Goal: Information Seeking & Learning: Learn about a topic

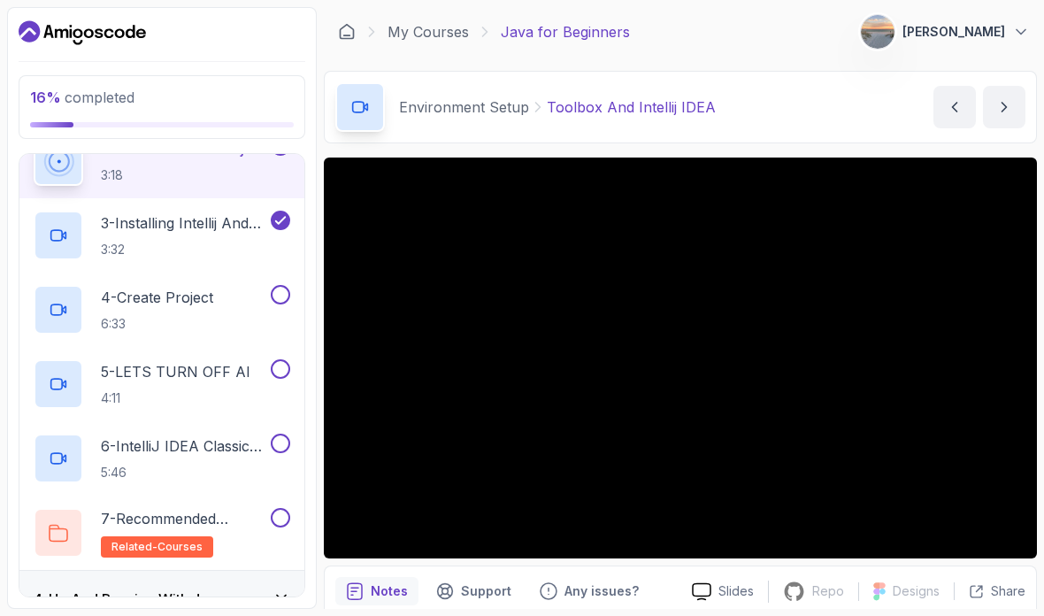
click at [223, 299] on div "4 - Create Project 6:33" at bounding box center [151, 310] width 234 height 50
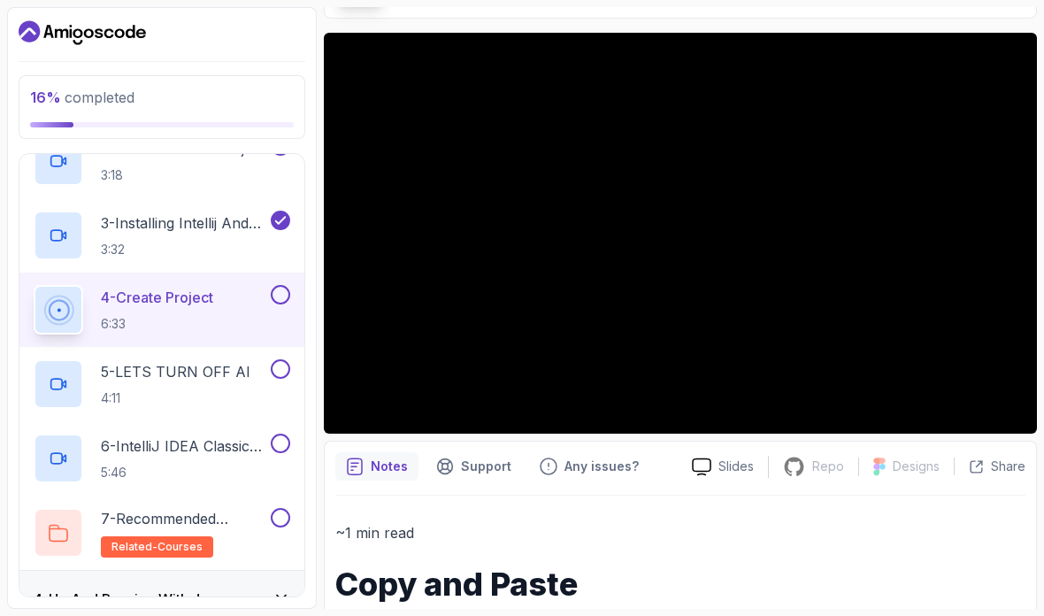
scroll to position [126, 0]
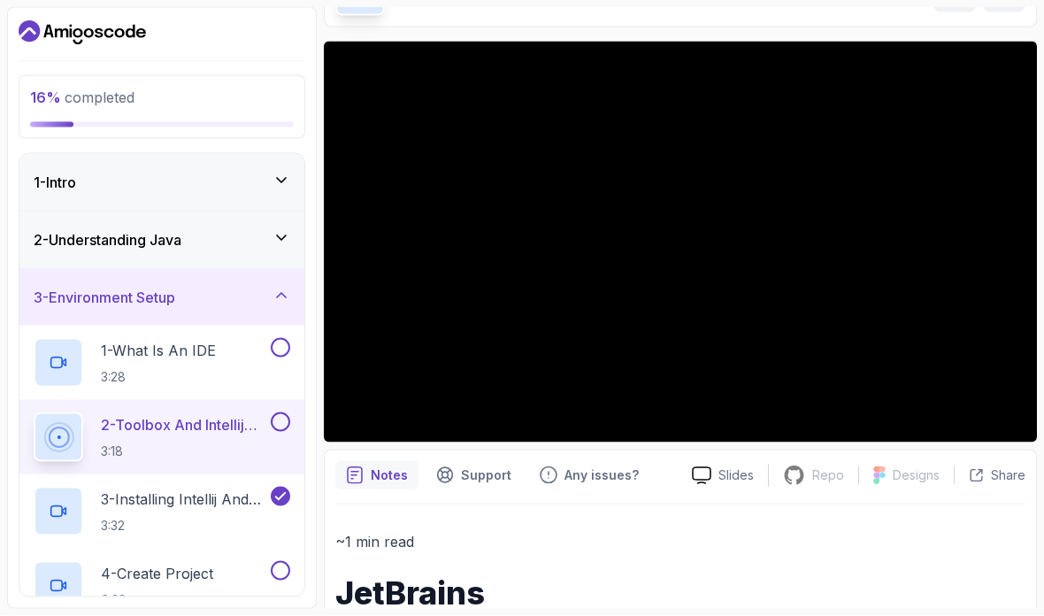
scroll to position [71, 0]
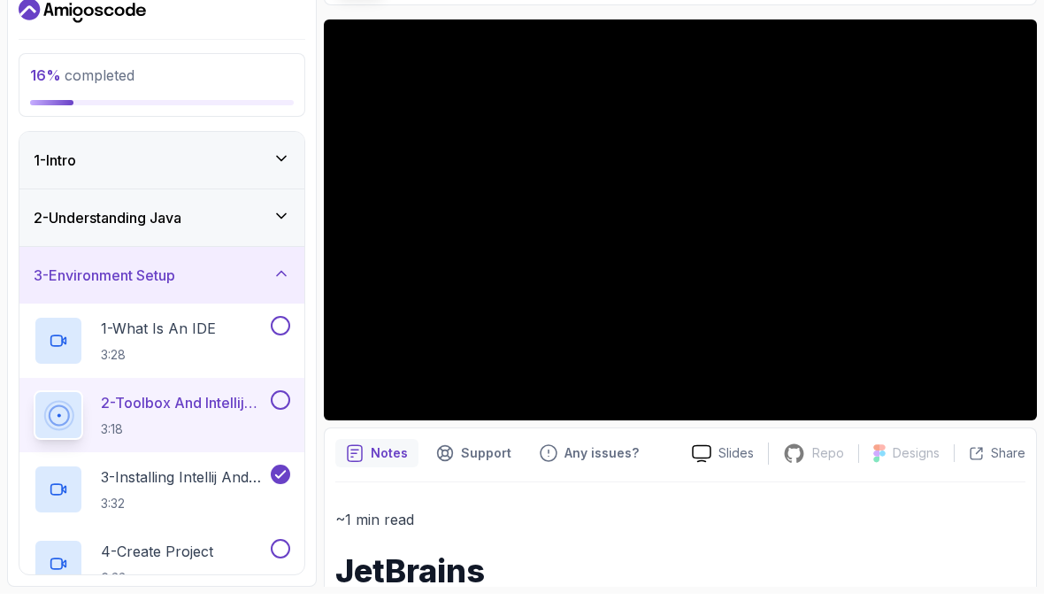
click at [221, 561] on div "4 - Create Project 6:33" at bounding box center [151, 586] width 234 height 50
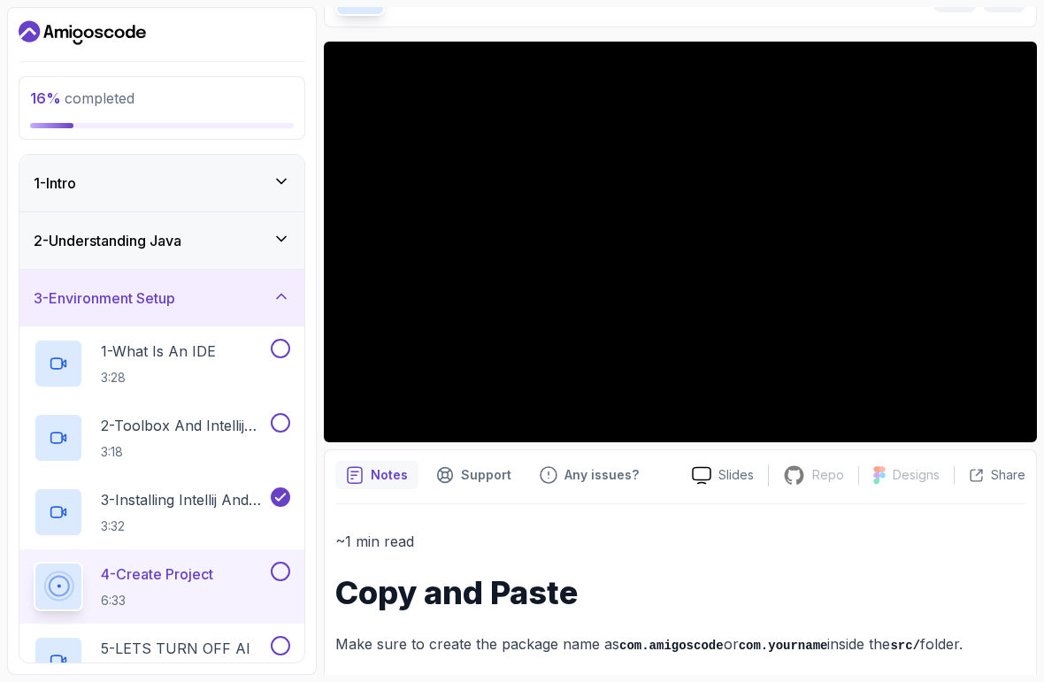
click at [28, 615] on html "16 % completed 1 - Intro 2 - Understanding Java 3 - Environment Setup 1 - What …" at bounding box center [522, 341] width 1044 height 682
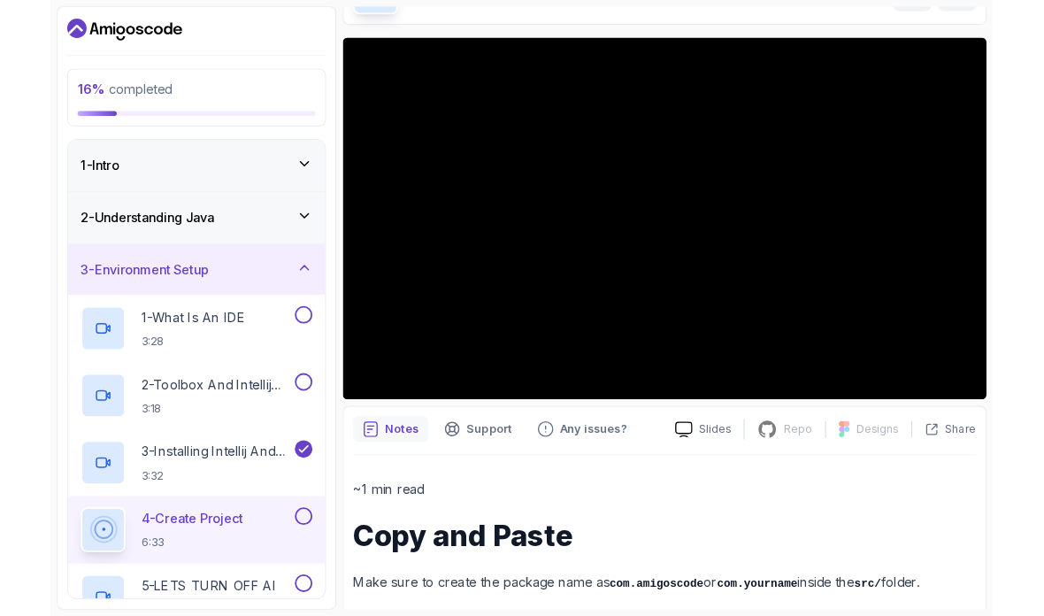
scroll to position [4, 0]
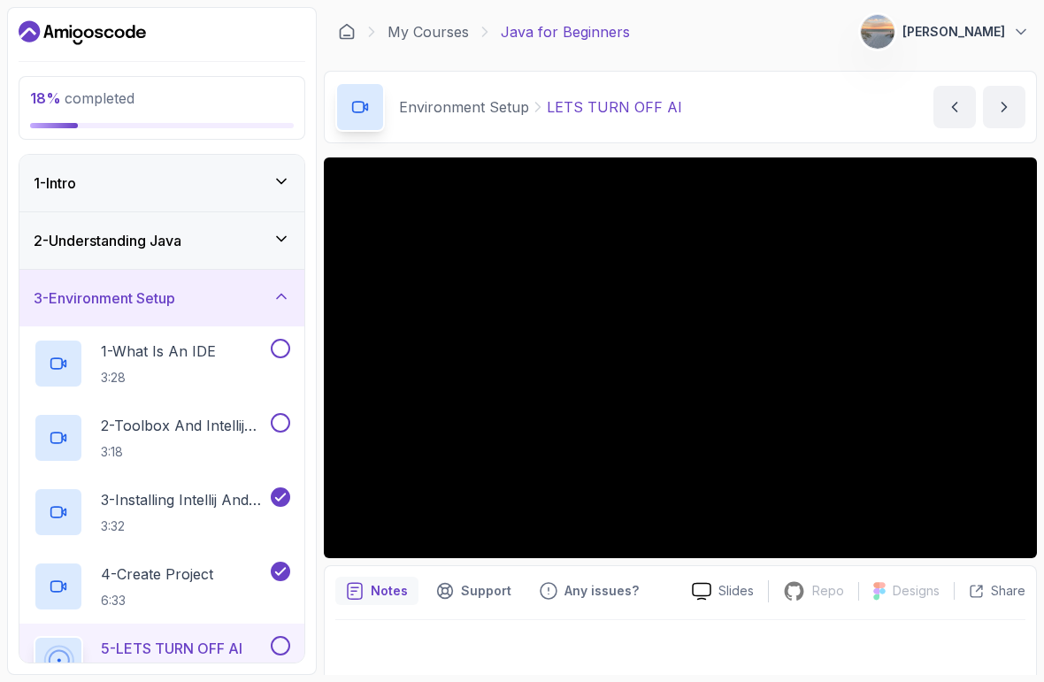
click at [42, 615] on html "18 % completed 1 - Intro 2 - Understanding Java 3 - Environment Setup 1 - What …" at bounding box center [522, 341] width 1044 height 682
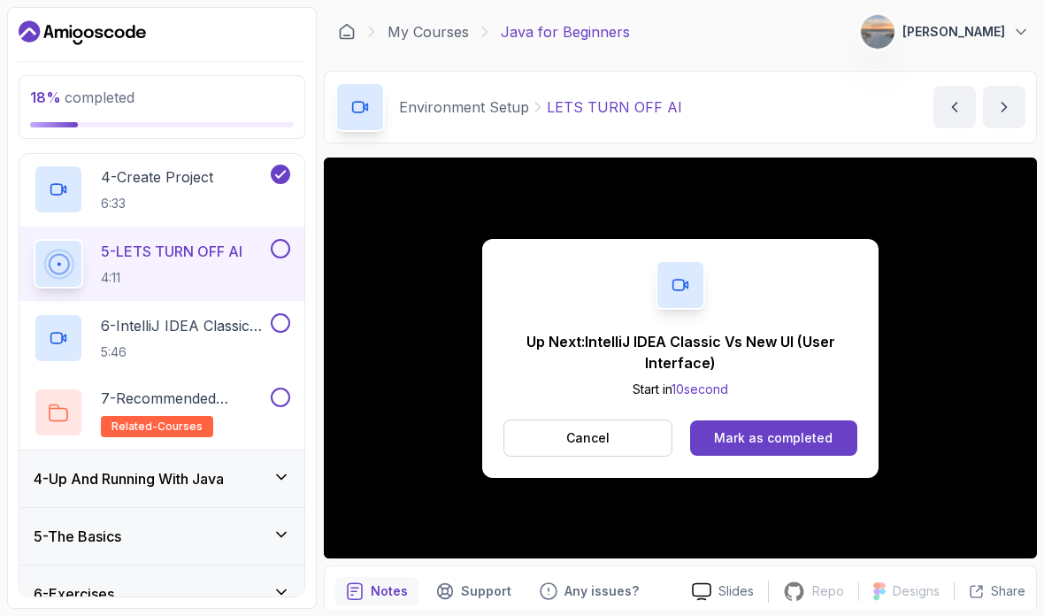
scroll to position [397, 0]
click at [826, 433] on div "Mark as completed" at bounding box center [773, 438] width 119 height 18
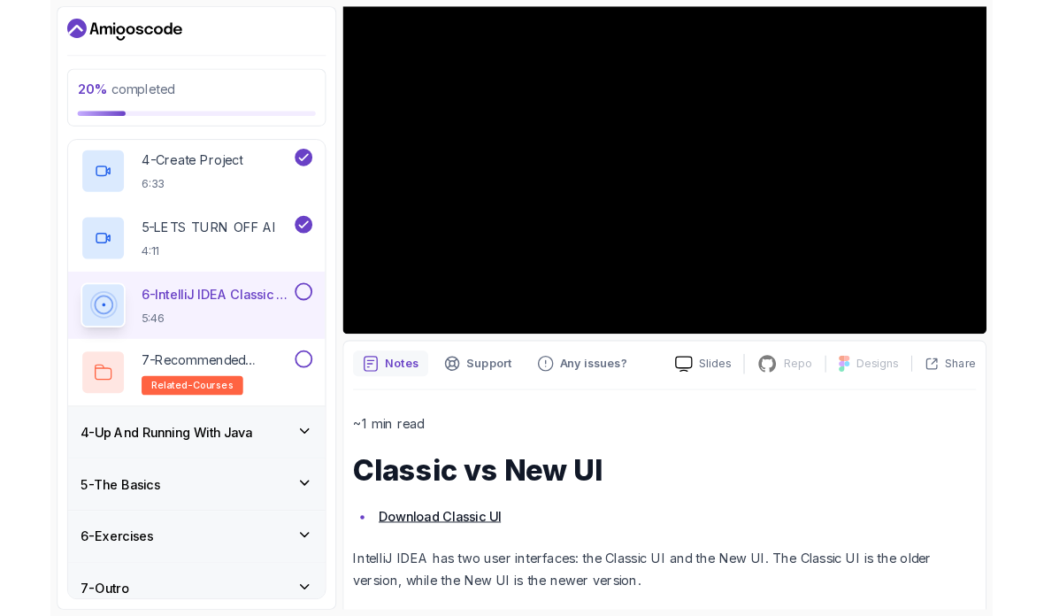
scroll to position [371, 0]
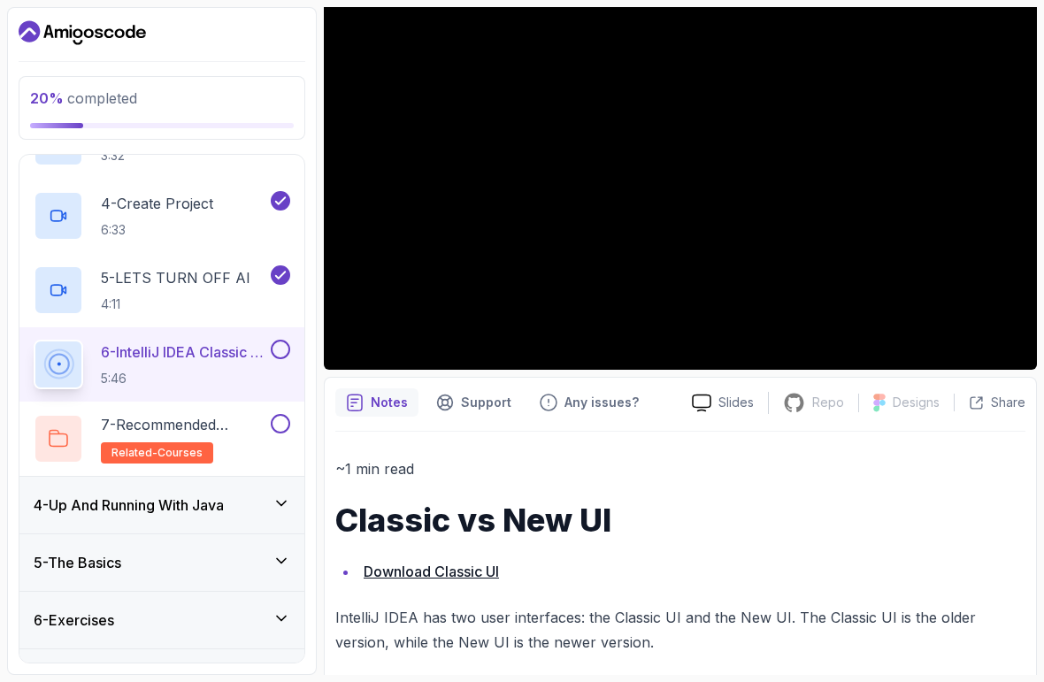
click at [755, 615] on html "20 % completed 1 - Intro 2 - Understanding Java 3 - Environment Setup 1 - What …" at bounding box center [522, 341] width 1044 height 682
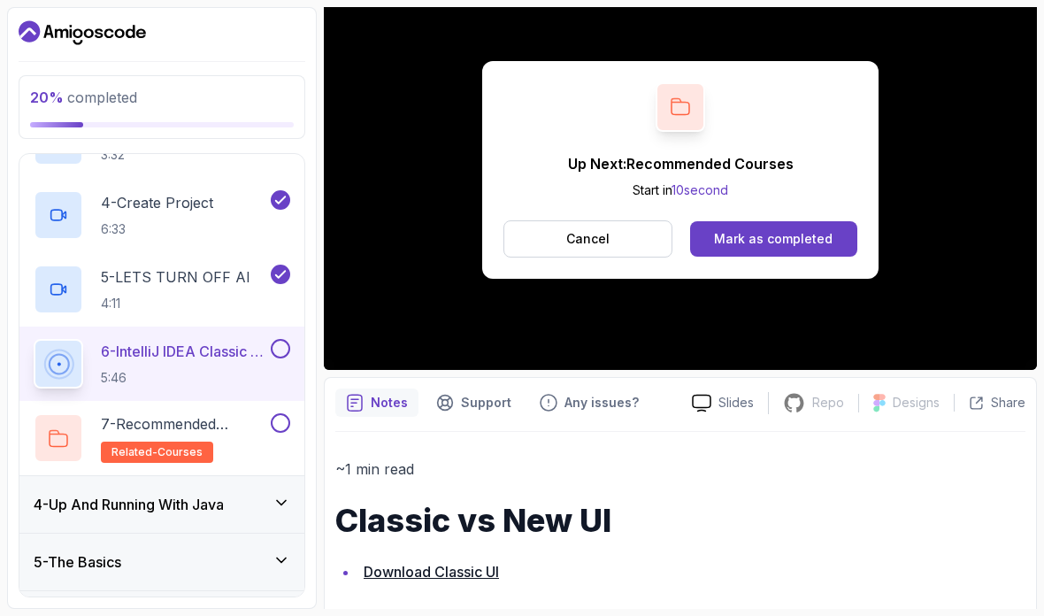
click at [835, 235] on button "Mark as completed" at bounding box center [773, 238] width 167 height 35
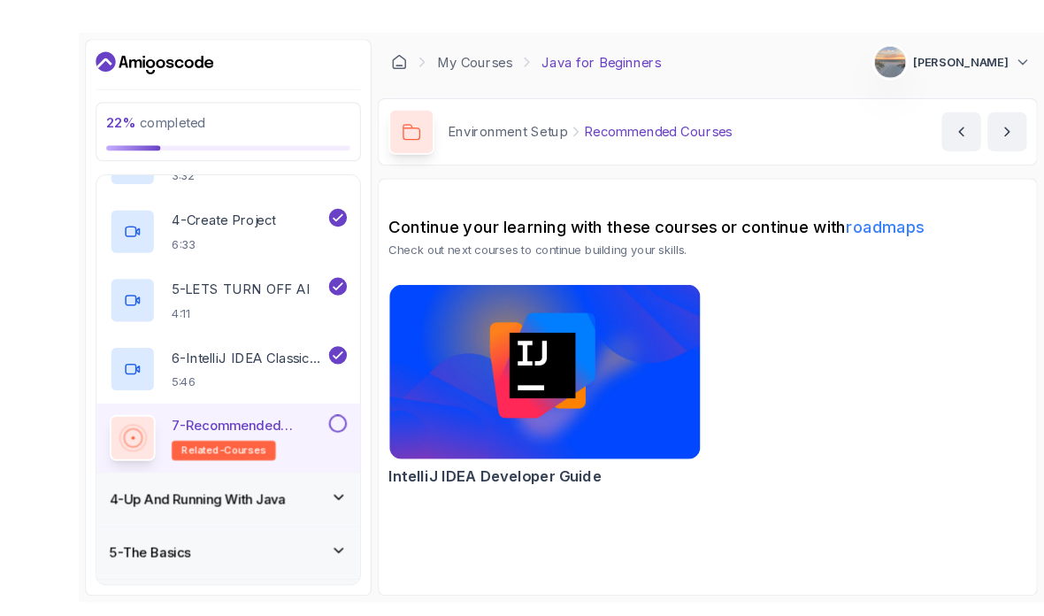
scroll to position [1, 0]
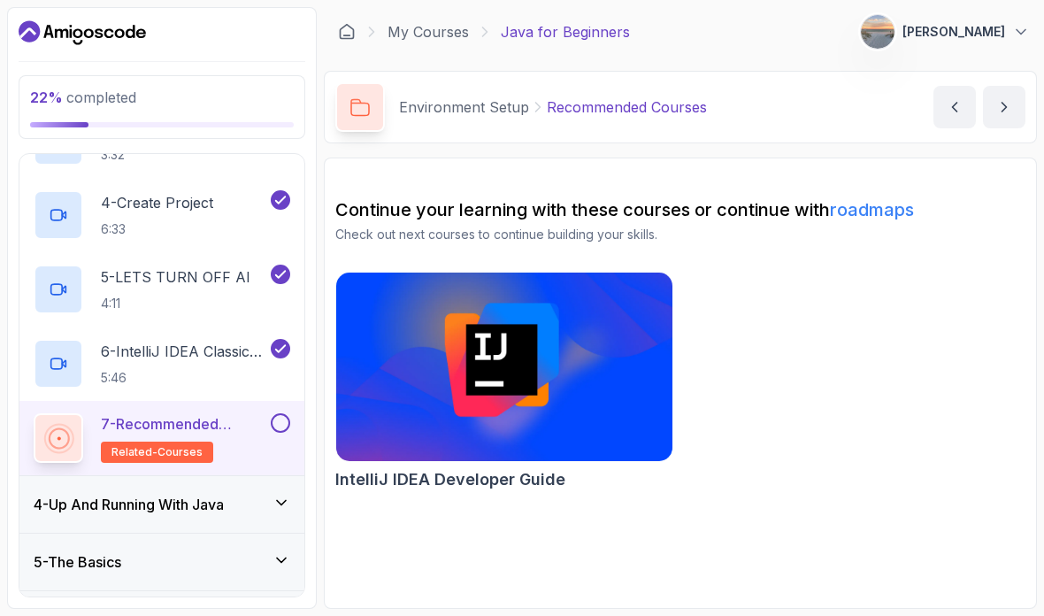
click at [224, 419] on p "7 - Recommended Courses" at bounding box center [184, 423] width 166 height 21
click at [254, 497] on div "4 - Up And Running With Java" at bounding box center [162, 504] width 257 height 21
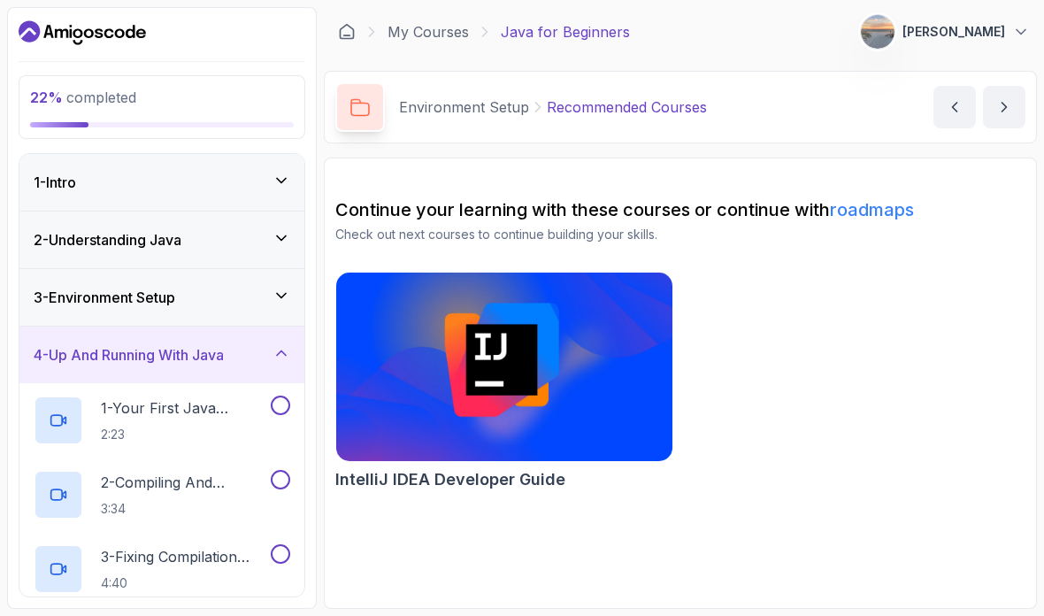
click at [217, 420] on h2 "1 - Your First Java Program 2:23" at bounding box center [184, 420] width 166 height 46
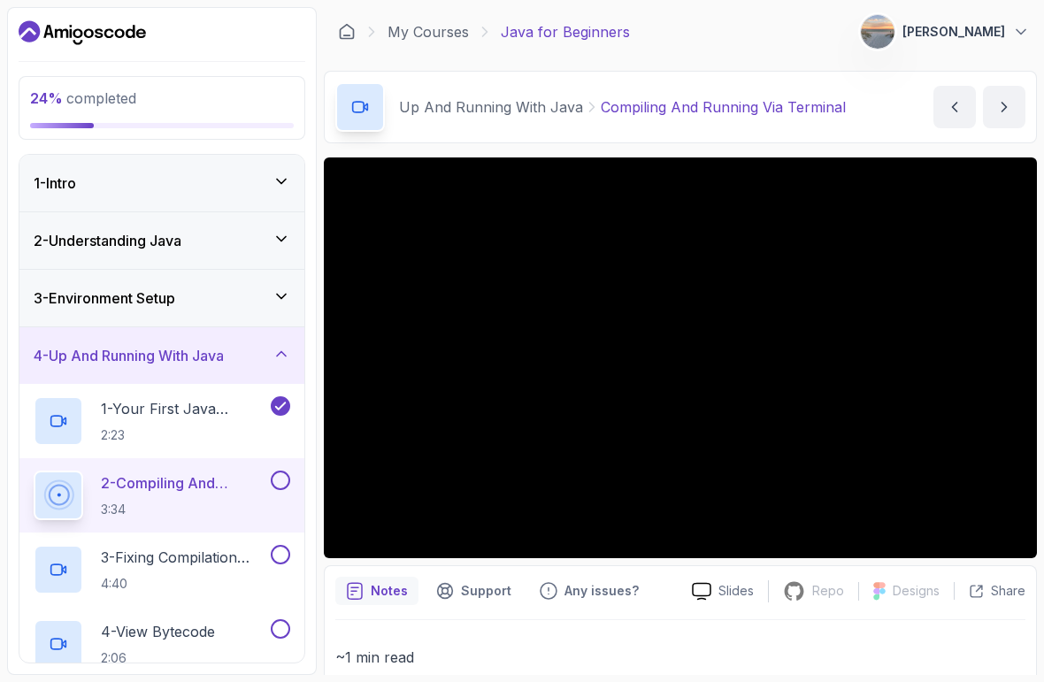
click at [215, 414] on p "1 - Your First Java Program" at bounding box center [184, 408] width 166 height 21
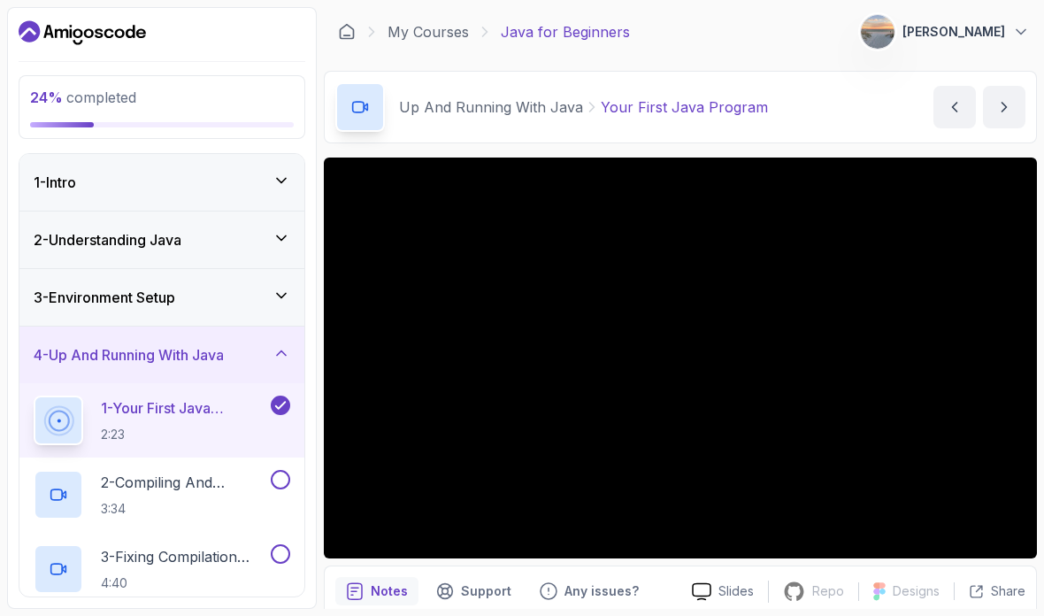
scroll to position [71, 0]
click at [194, 397] on h2 "1 - Your First Java Program 2:23" at bounding box center [184, 420] width 166 height 46
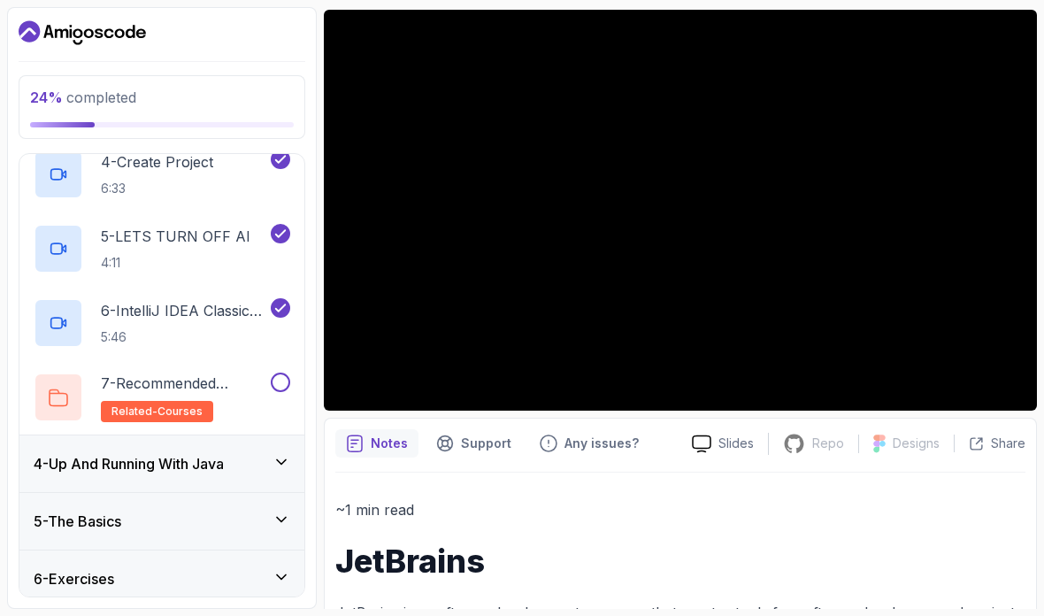
scroll to position [410, 0]
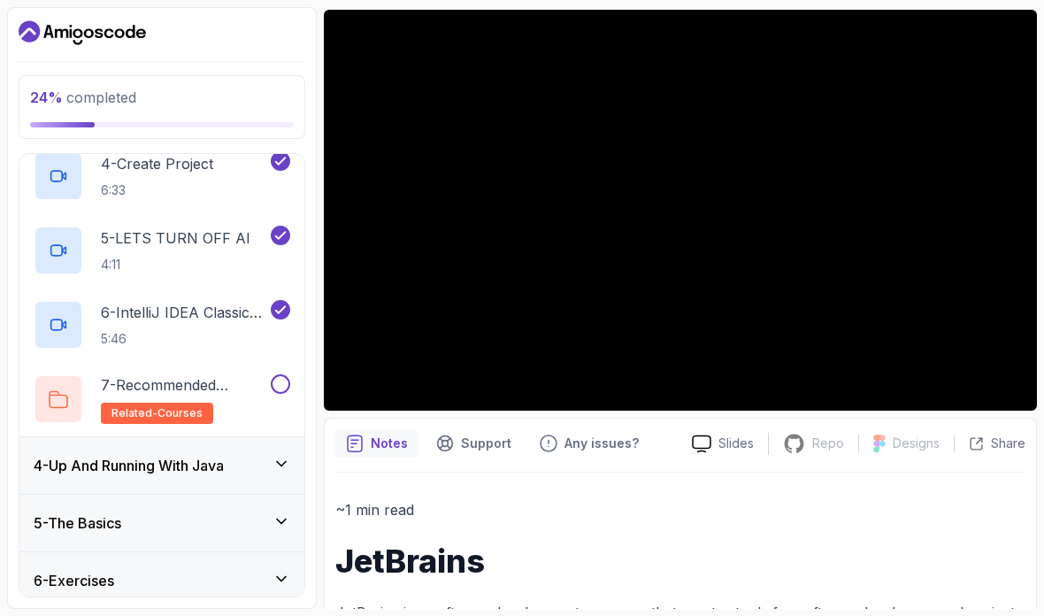
click at [254, 469] on div "4 - Up And Running With Java" at bounding box center [162, 465] width 257 height 21
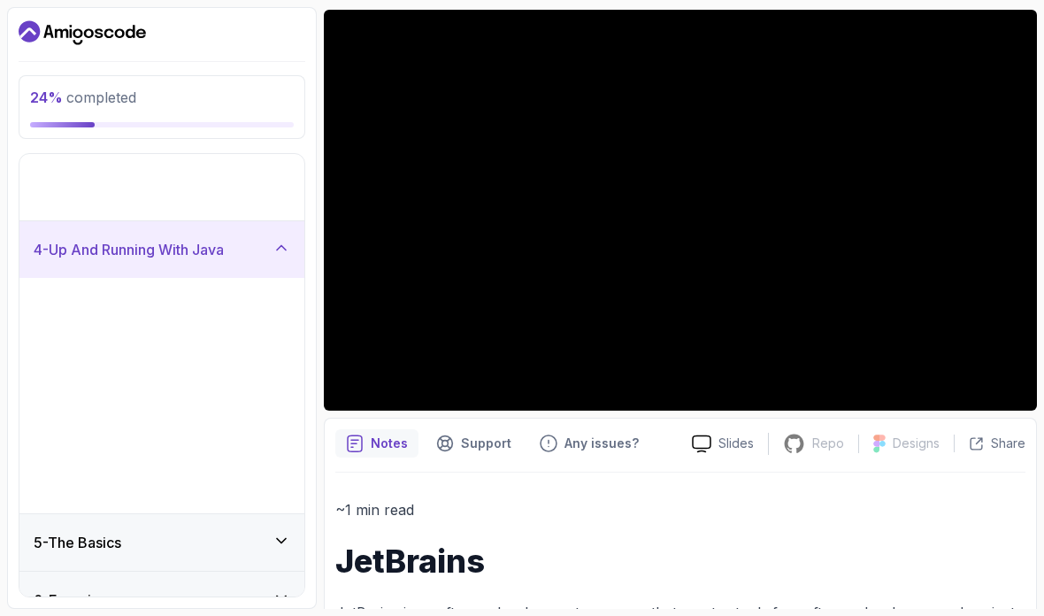
scroll to position [0, 0]
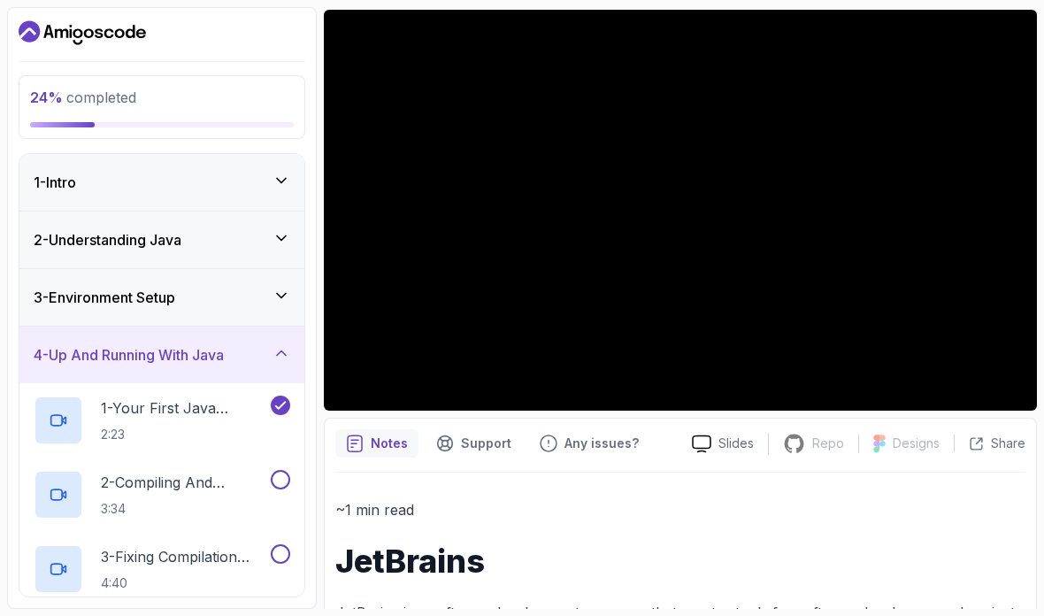
click at [209, 427] on p "2:23" at bounding box center [184, 435] width 166 height 18
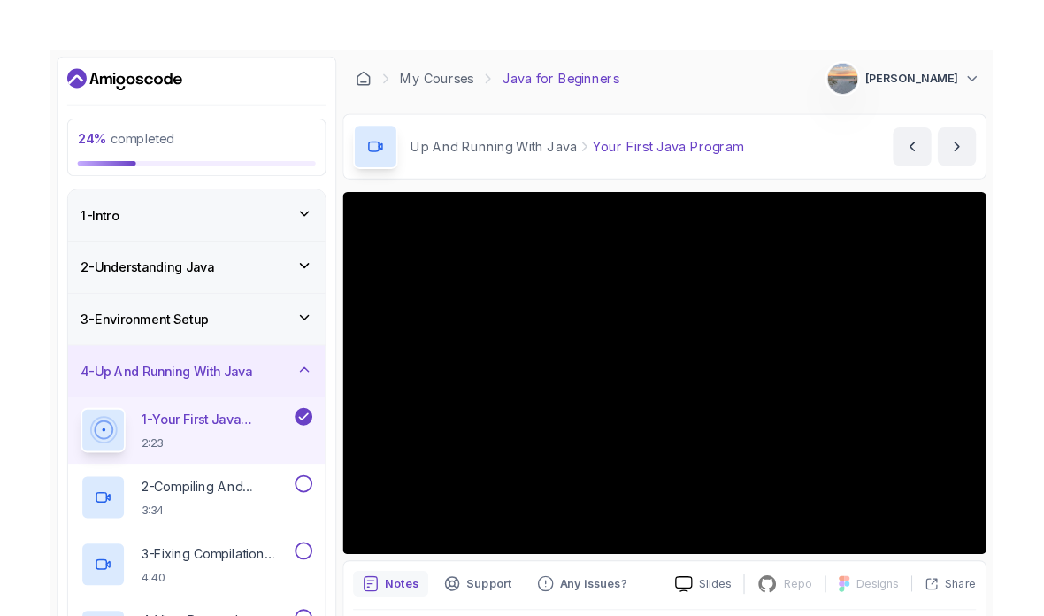
scroll to position [58, 0]
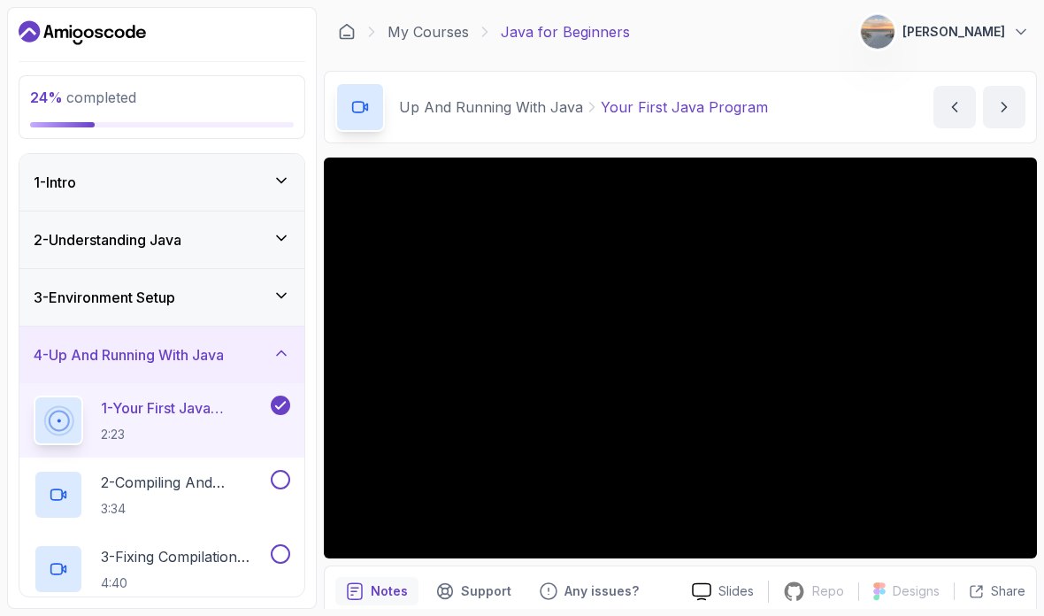
click at [189, 500] on p "3:34" at bounding box center [184, 509] width 166 height 18
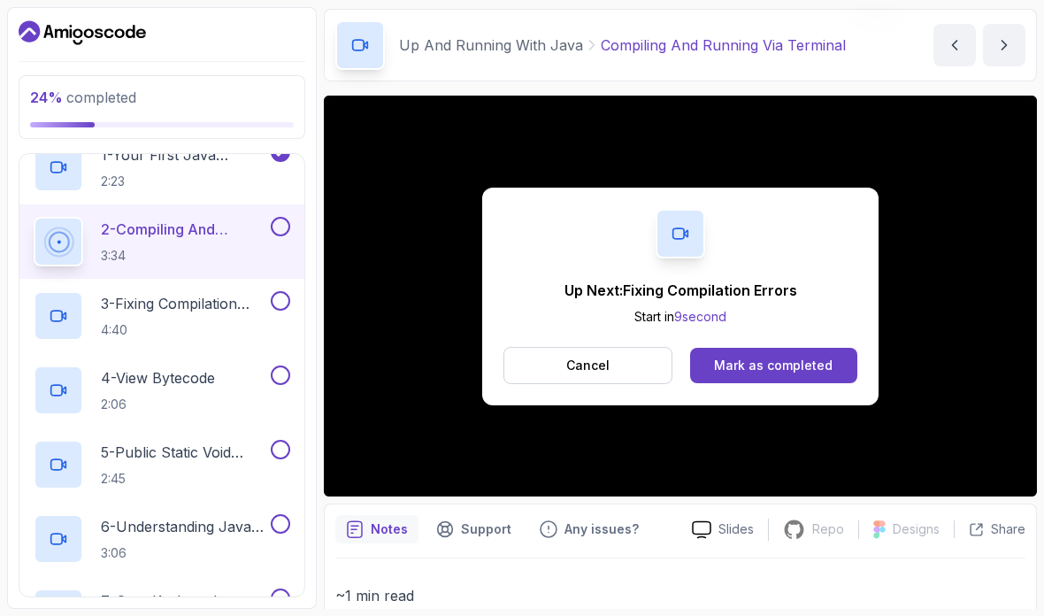
scroll to position [257, 0]
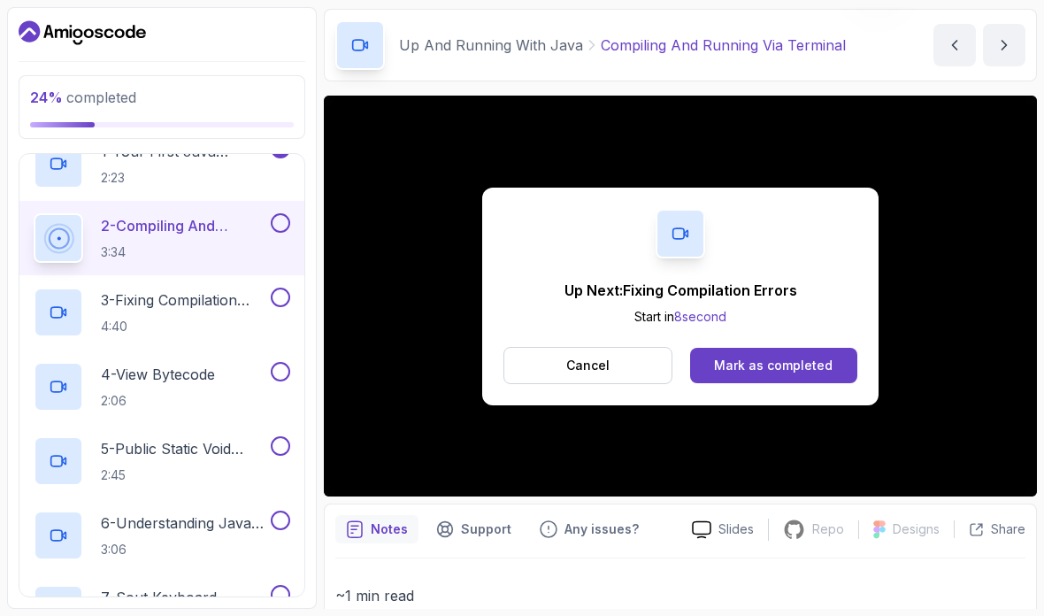
click at [191, 310] on p "3 - Fixing Compilation Errors" at bounding box center [184, 299] width 166 height 21
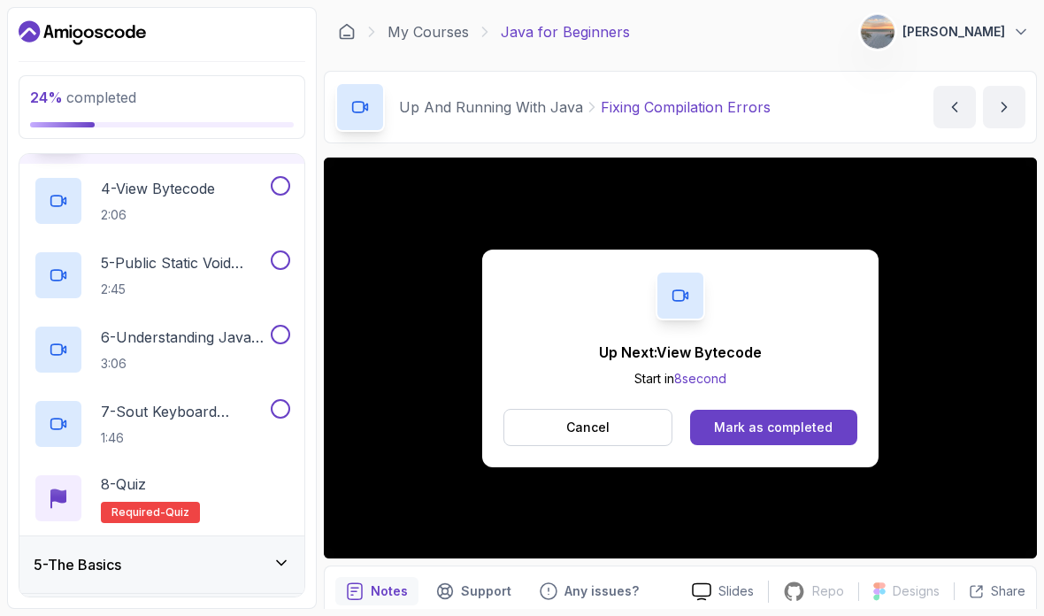
click at [741, 436] on button "Mark as completed" at bounding box center [773, 427] width 167 height 35
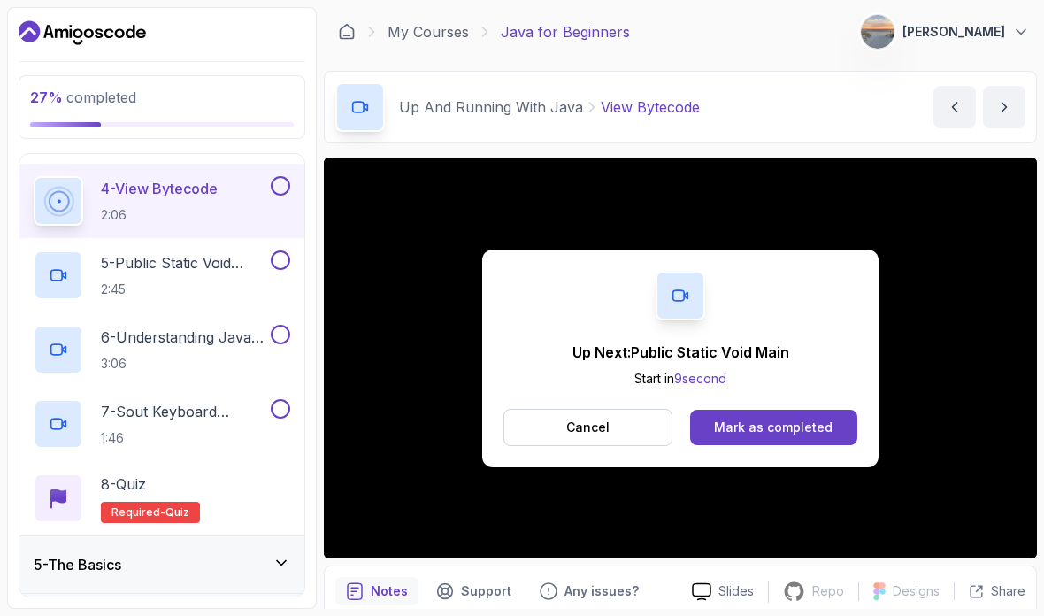
click at [796, 427] on div "Mark as completed" at bounding box center [773, 428] width 119 height 18
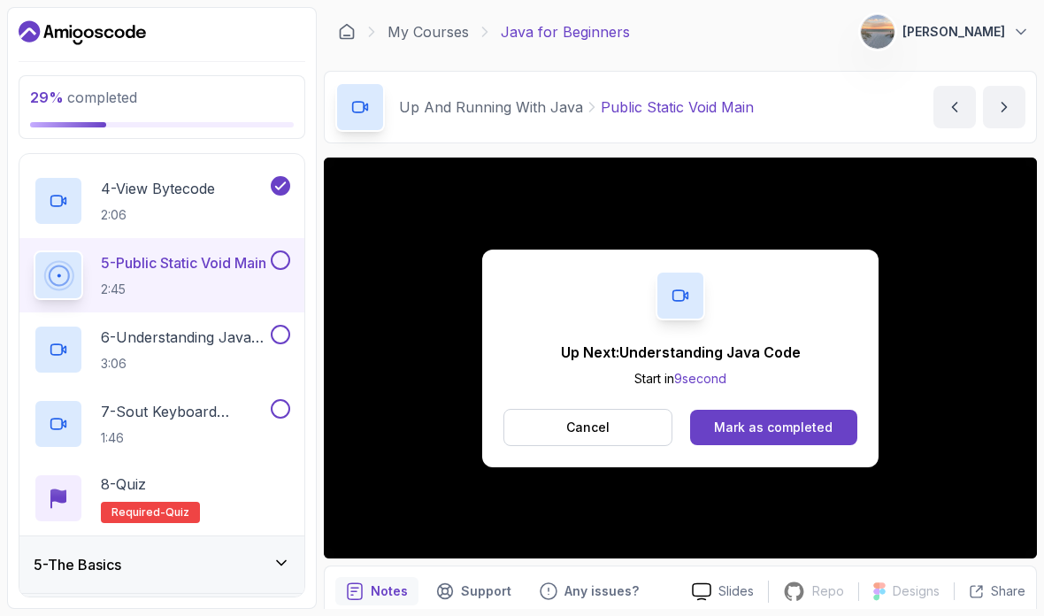
click at [743, 427] on div "Mark as completed" at bounding box center [773, 428] width 119 height 18
